Goal: Task Accomplishment & Management: Complete application form

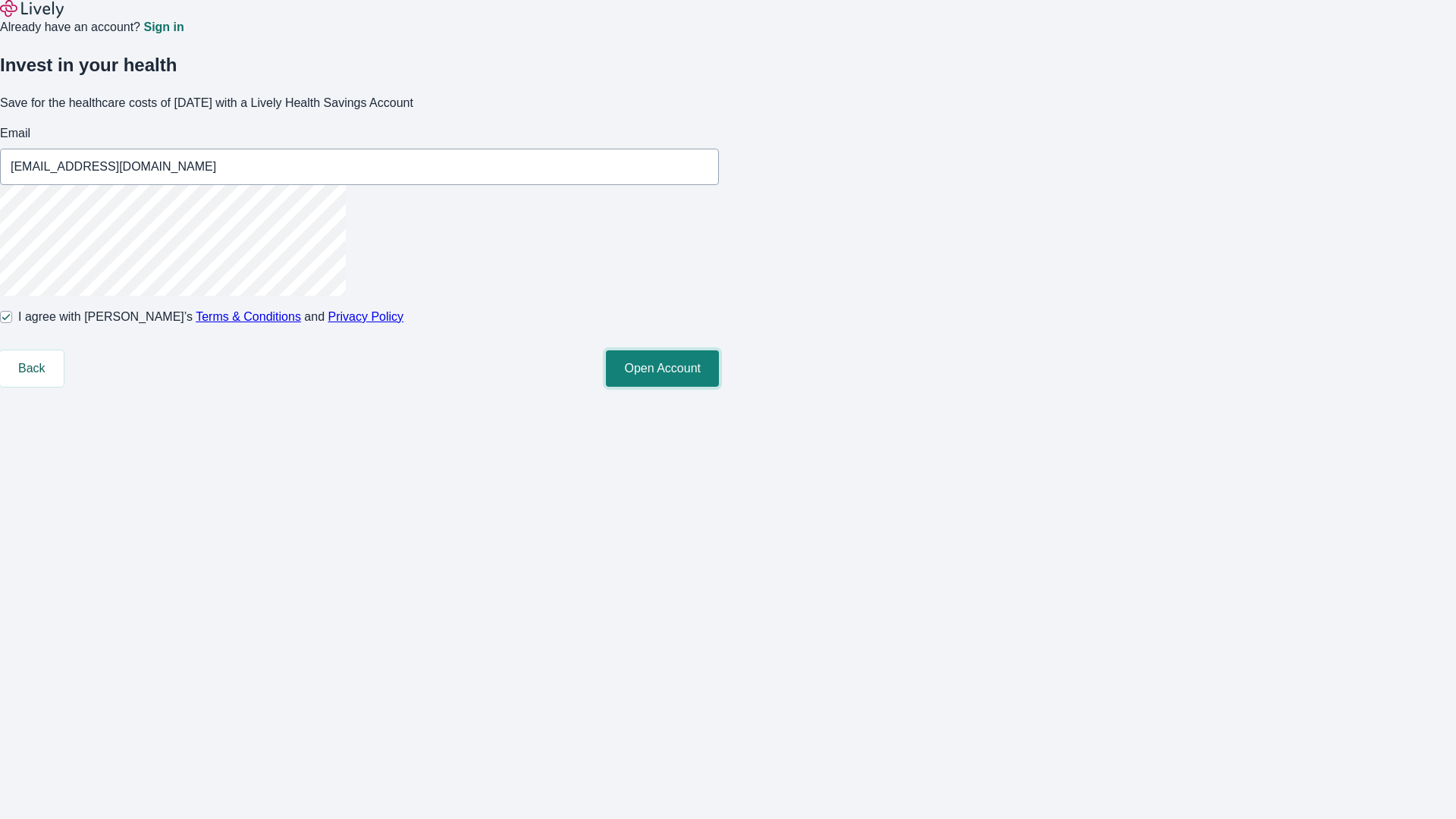
click at [719, 387] on button "Open Account" at bounding box center [662, 368] width 113 height 37
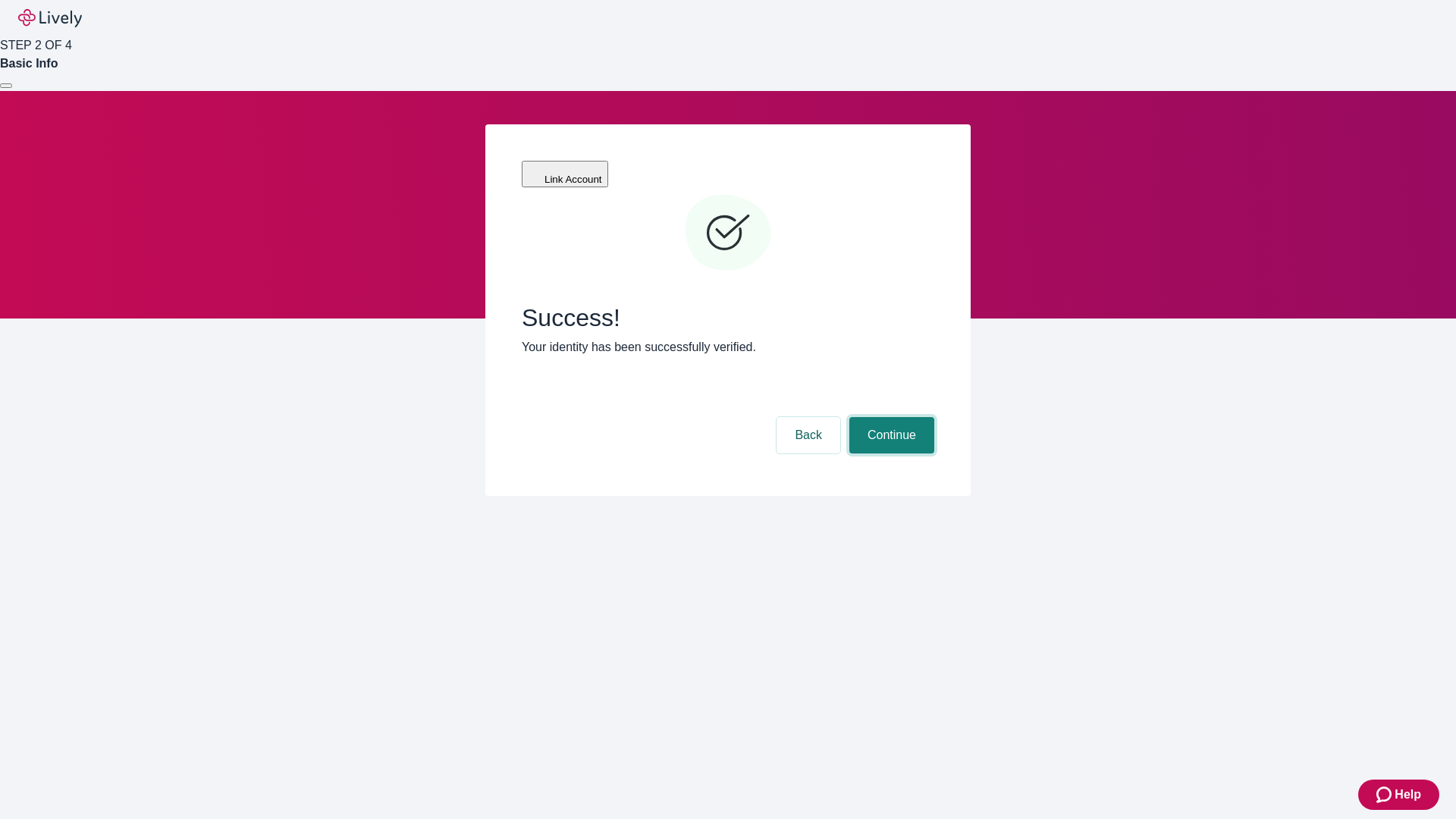
click at [890, 417] on button "Continue" at bounding box center [892, 435] width 85 height 37
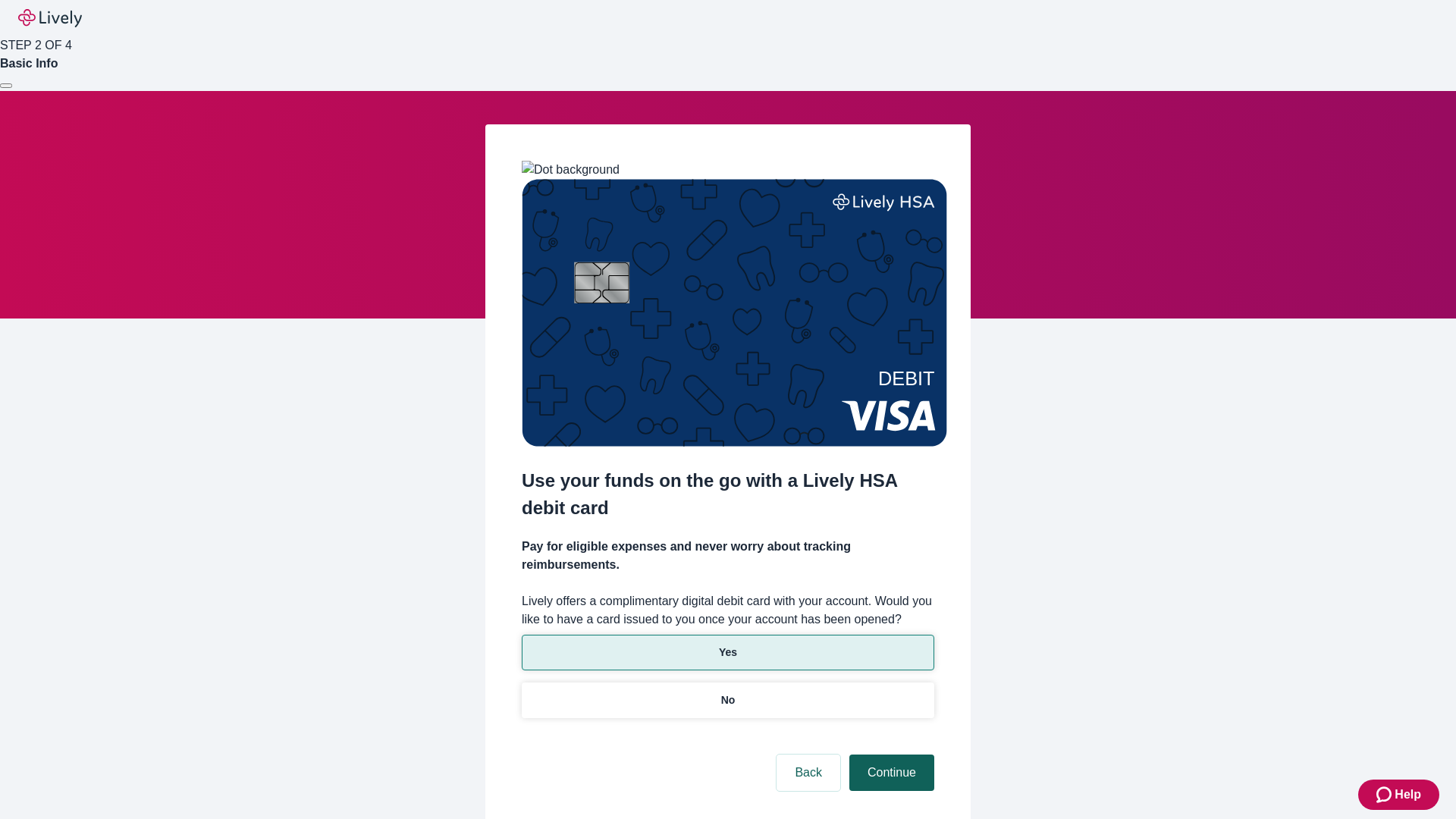
click at [727, 645] on p "Yes" at bounding box center [728, 652] width 18 height 16
click at [890, 754] on button "Continue" at bounding box center [892, 772] width 85 height 37
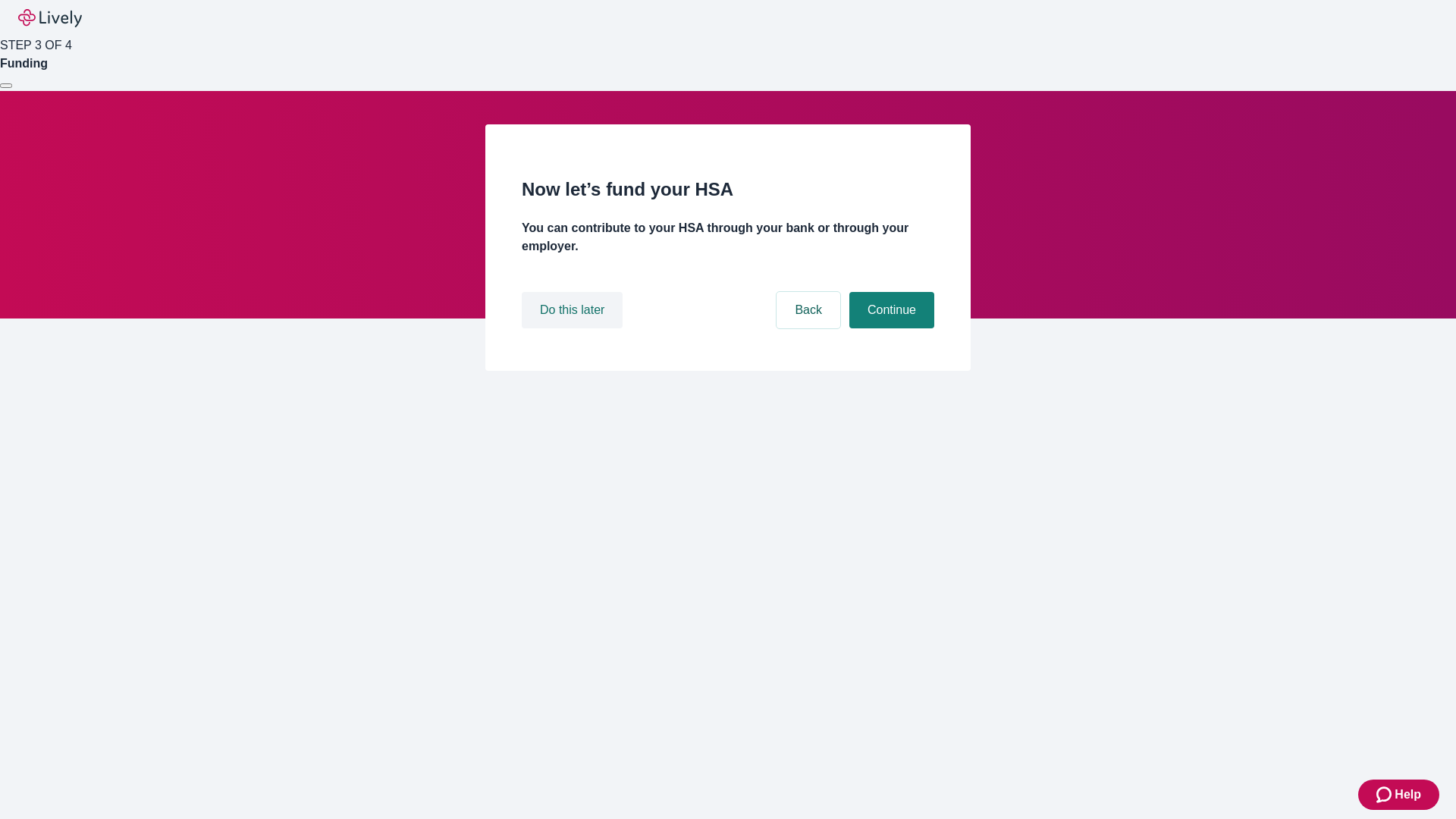
click at [574, 329] on button "Do this later" at bounding box center [572, 310] width 101 height 37
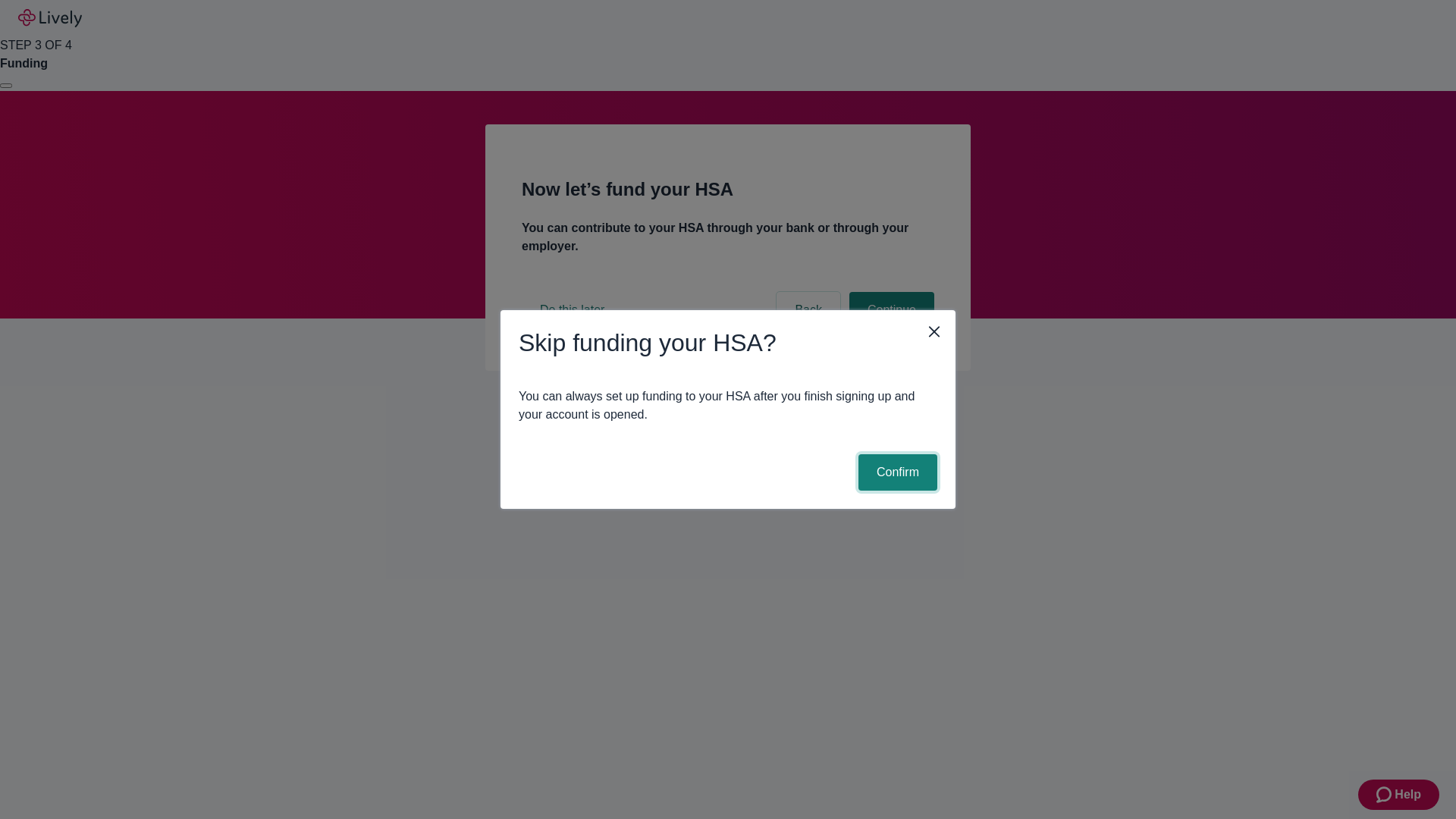
click at [895, 473] on button "Confirm" at bounding box center [898, 473] width 79 height 37
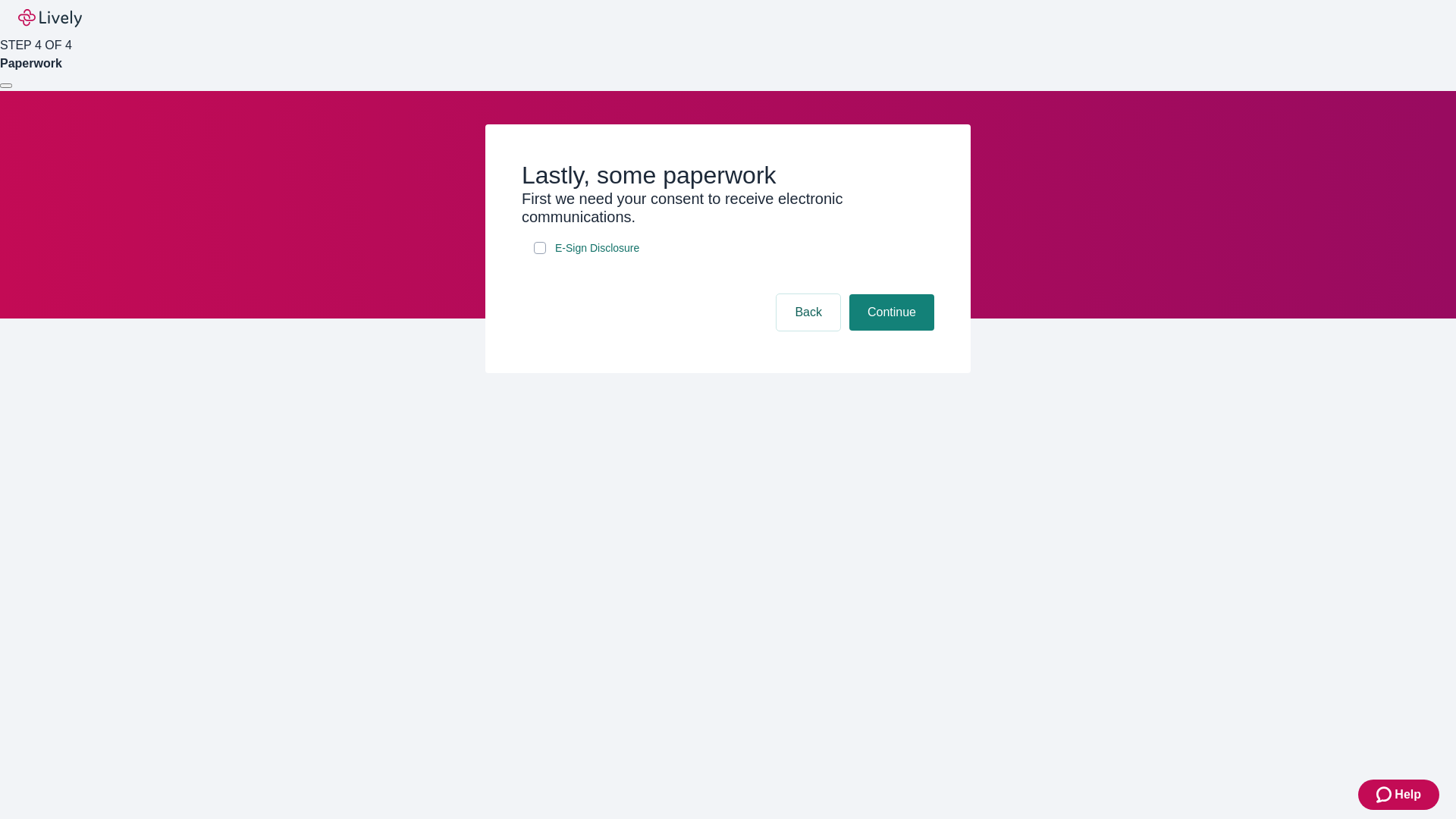
click at [540, 254] on input "E-Sign Disclosure" at bounding box center [540, 248] width 12 height 12
checkbox input "true"
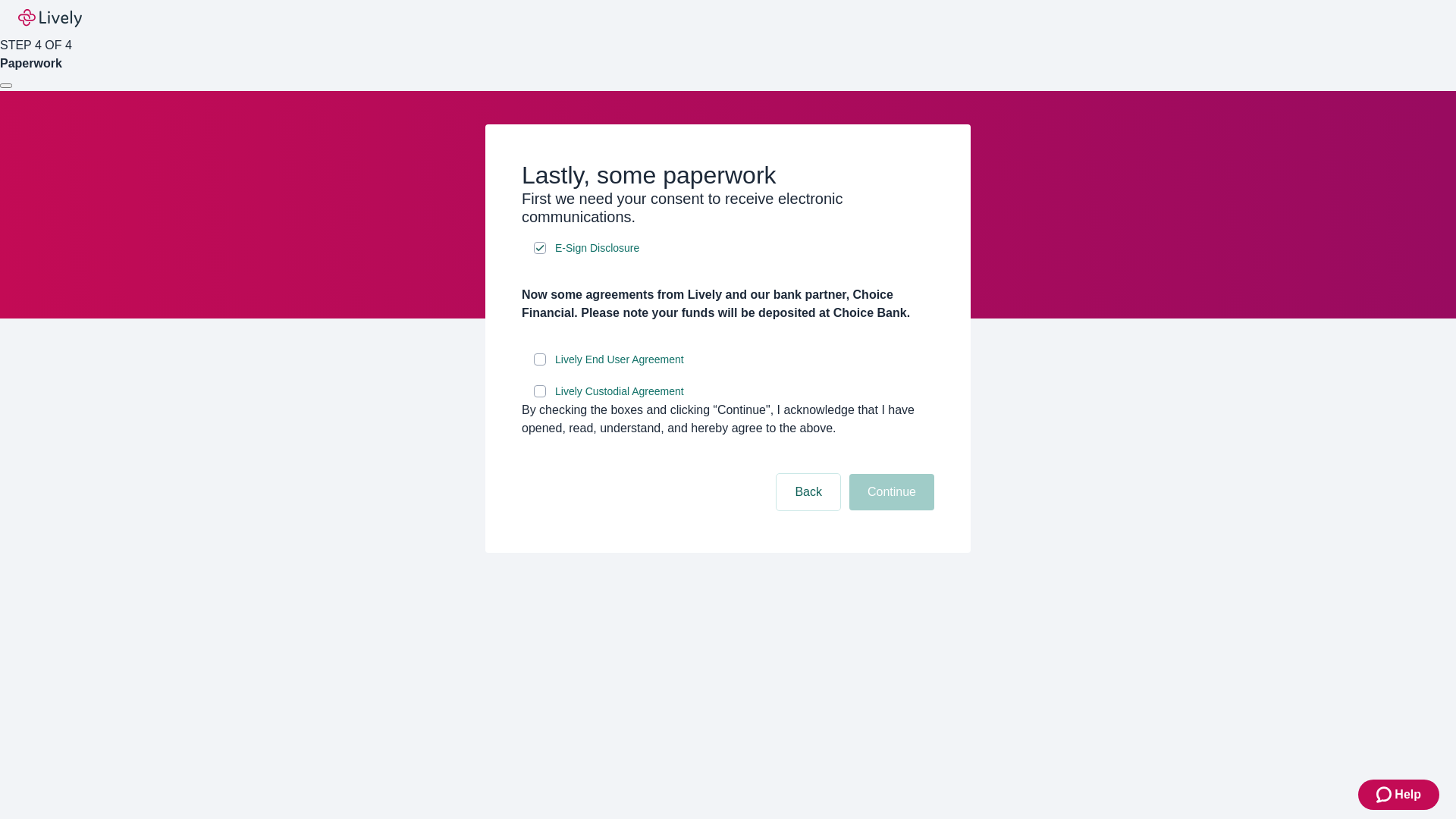
click at [540, 366] on input "Lively End User Agreement" at bounding box center [540, 360] width 12 height 12
checkbox input "true"
click at [540, 397] on input "Lively Custodial Agreement" at bounding box center [540, 392] width 12 height 12
checkbox input "true"
click at [890, 511] on button "Continue" at bounding box center [892, 492] width 85 height 37
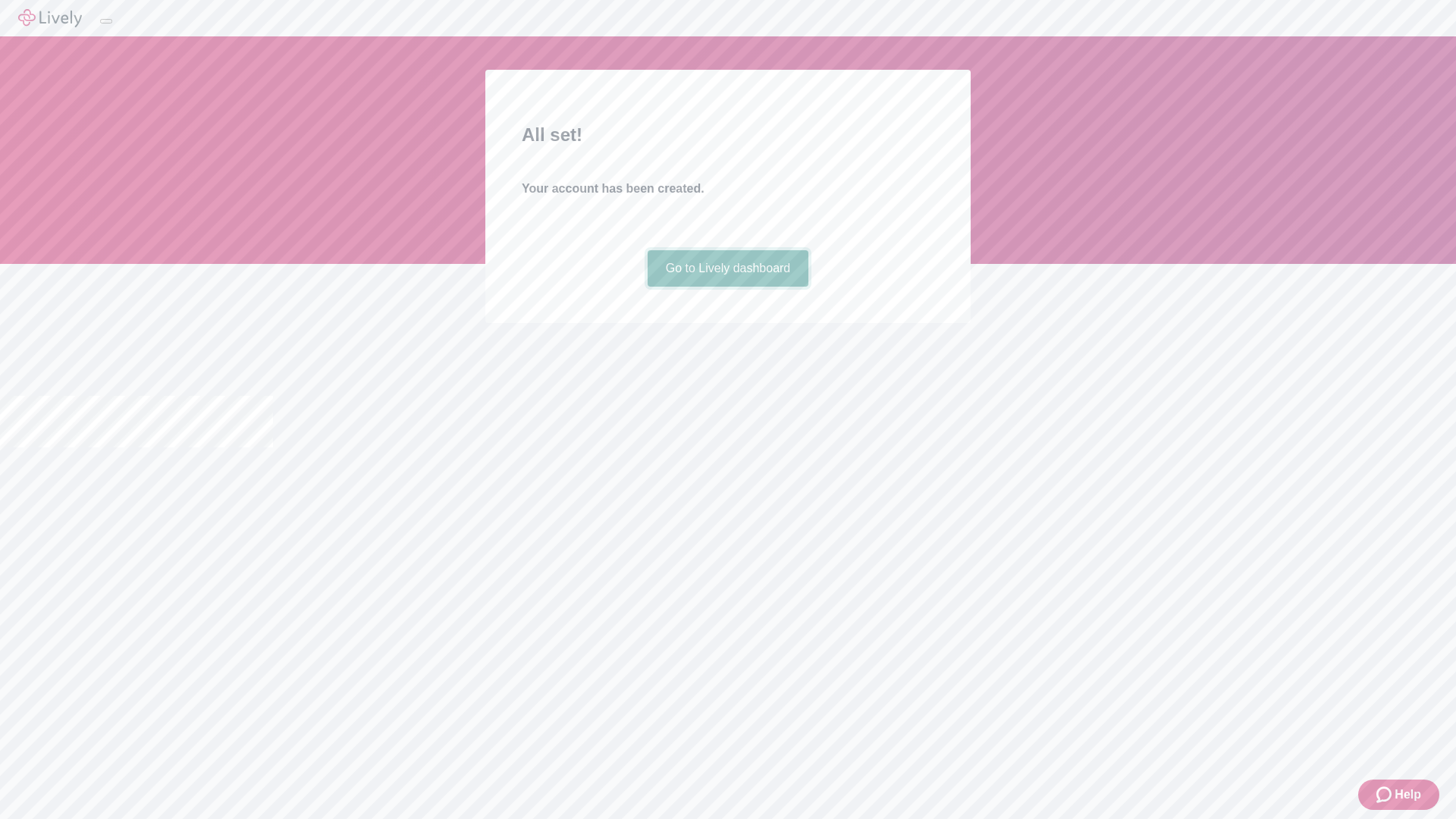
click at [727, 286] on link "Go to Lively dashboard" at bounding box center [728, 268] width 161 height 37
